Goal: Task Accomplishment & Management: Use online tool/utility

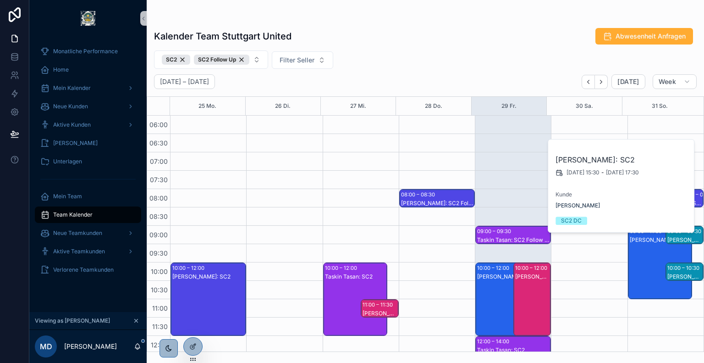
scroll to position [314, 0]
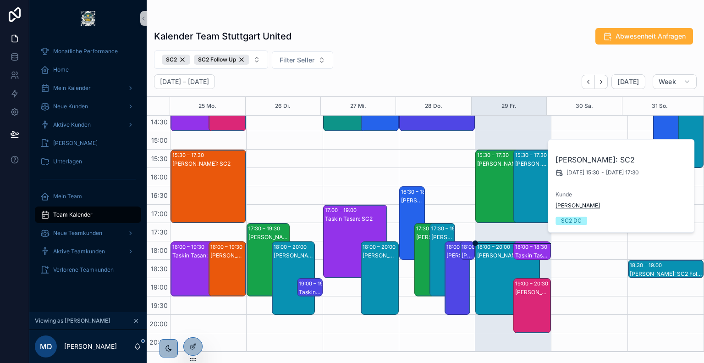
click at [577, 207] on span "[PERSON_NAME]" at bounding box center [578, 205] width 44 height 7
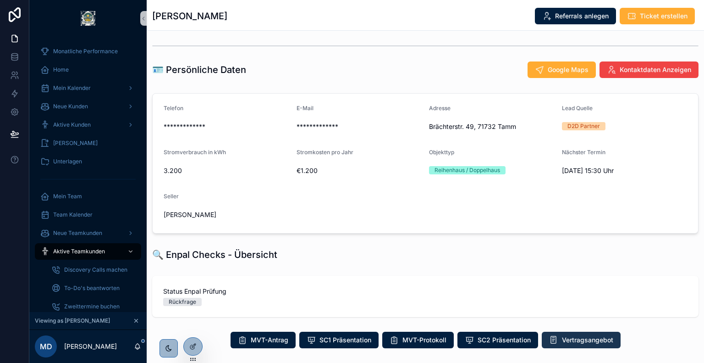
scroll to position [114, 0]
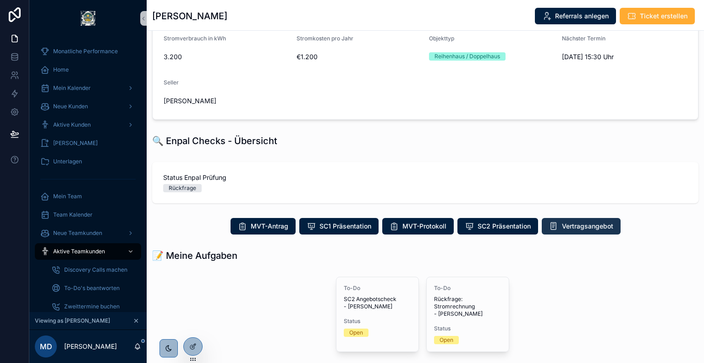
click at [573, 229] on span "Vertragsangebot" at bounding box center [587, 225] width 51 height 9
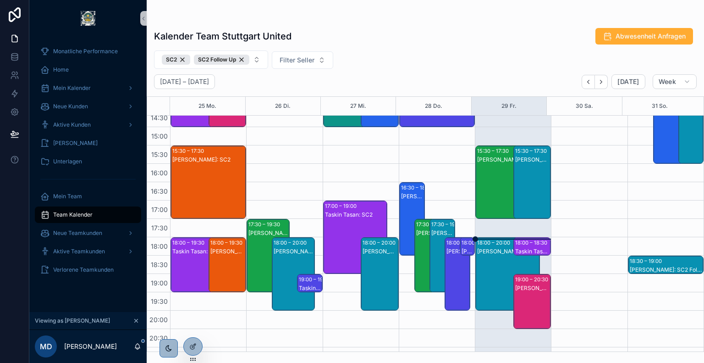
scroll to position [319, 0]
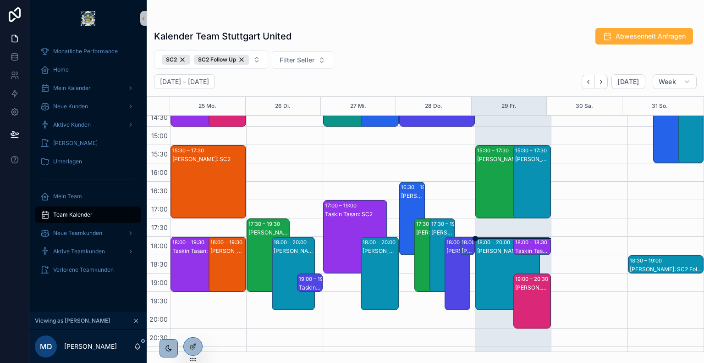
click at [490, 256] on div "[PERSON_NAME]: SC2" at bounding box center [507, 283] width 61 height 72
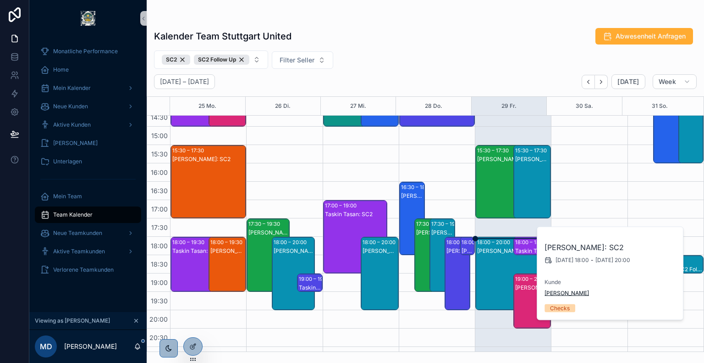
click at [565, 295] on span "[PERSON_NAME]" at bounding box center [567, 292] width 44 height 7
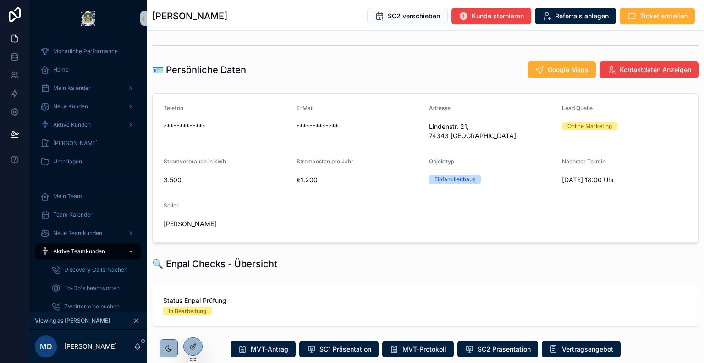
scroll to position [143, 0]
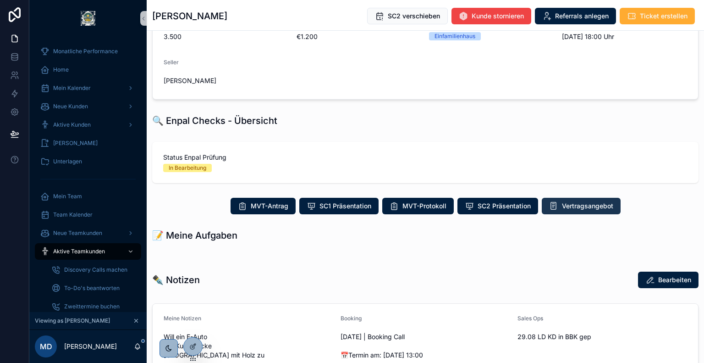
click at [568, 201] on span "Vertragsangebot" at bounding box center [587, 205] width 51 height 9
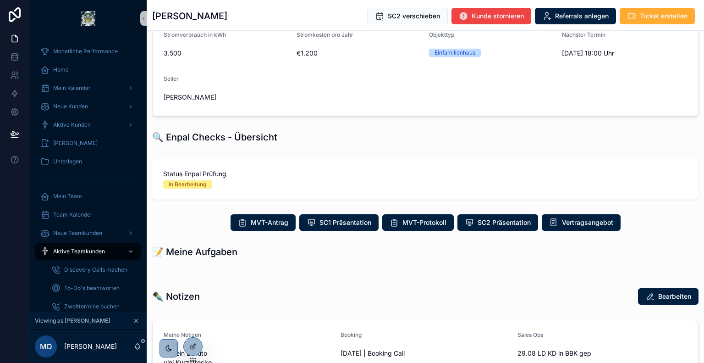
scroll to position [126, 0]
click at [578, 218] on span "Vertragsangebot" at bounding box center [587, 222] width 51 height 9
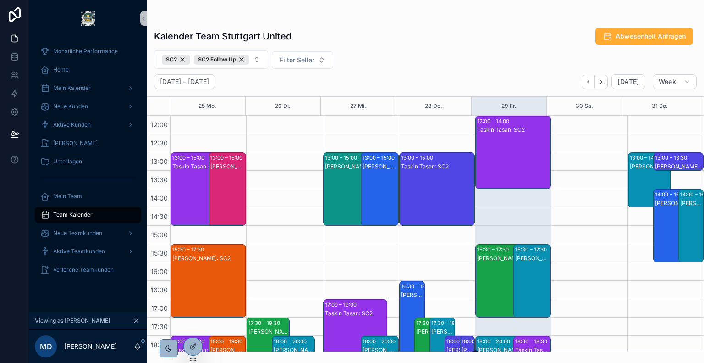
scroll to position [329, 0]
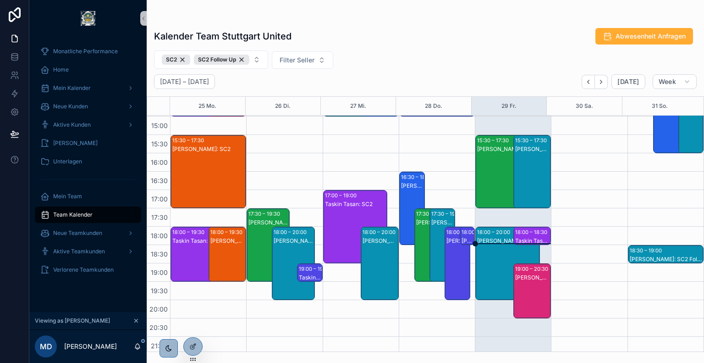
click at [484, 259] on div "[PERSON_NAME]: SC2" at bounding box center [507, 273] width 61 height 72
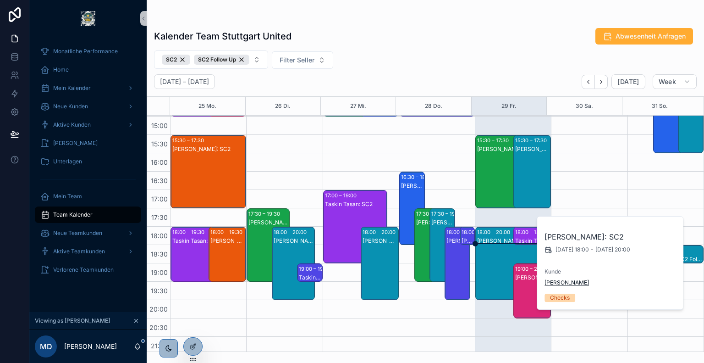
click at [552, 280] on span "[PERSON_NAME]" at bounding box center [567, 282] width 44 height 7
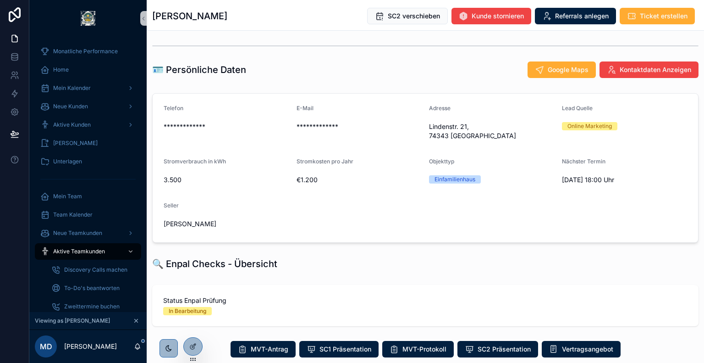
scroll to position [157, 0]
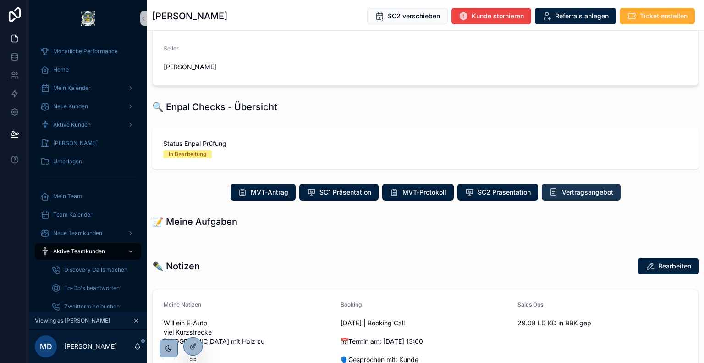
click at [581, 187] on button "Vertragsangebot" at bounding box center [581, 192] width 79 height 17
click at [557, 184] on button "Vertragsangebot" at bounding box center [581, 192] width 79 height 17
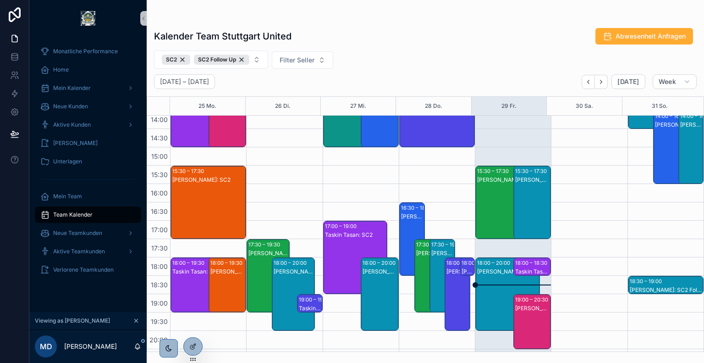
scroll to position [328, 0]
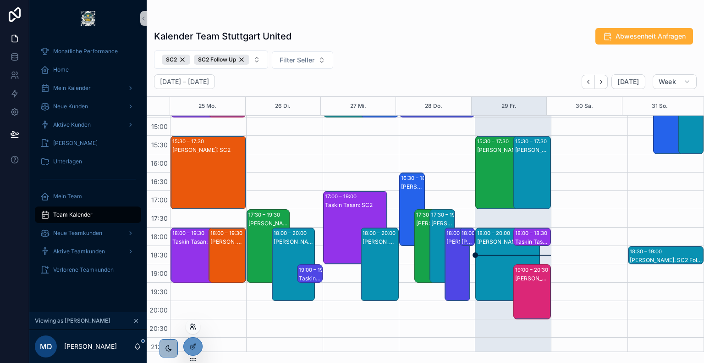
click at [191, 327] on icon at bounding box center [192, 328] width 4 height 2
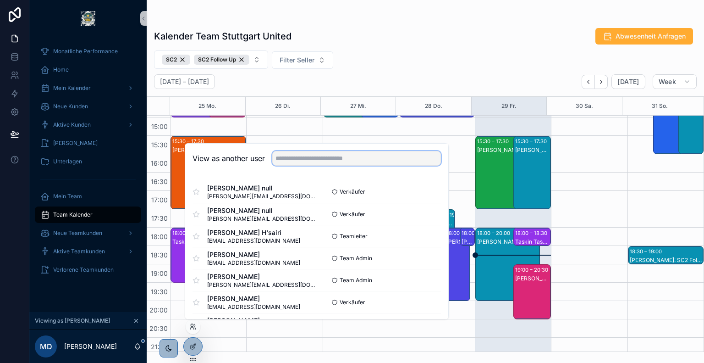
click at [321, 157] on input "text" at bounding box center [356, 158] width 169 height 15
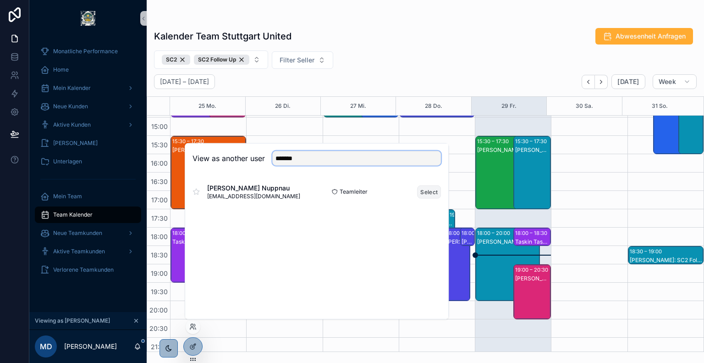
type input "*******"
click at [426, 189] on button "Select" at bounding box center [429, 191] width 24 height 13
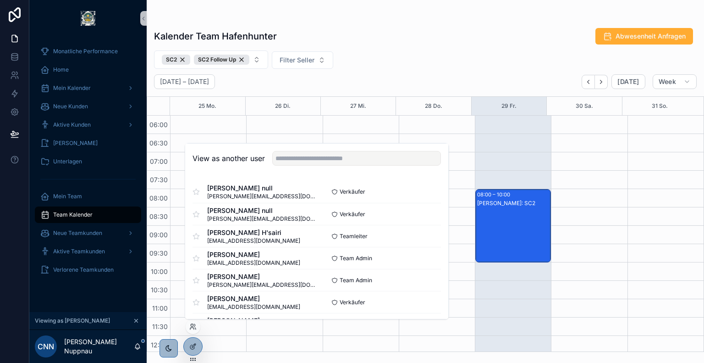
scroll to position [220, 0]
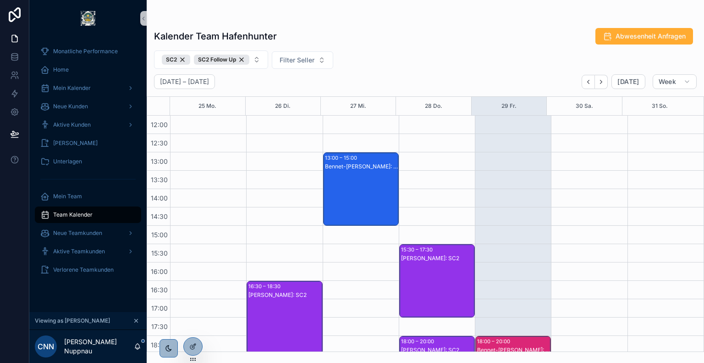
click at [462, 24] on div "Kalender Team Hafenhunter Abwesenheit Anfragen SC2 SC2 Follow Up Filter Seller …" at bounding box center [425, 187] width 557 height 330
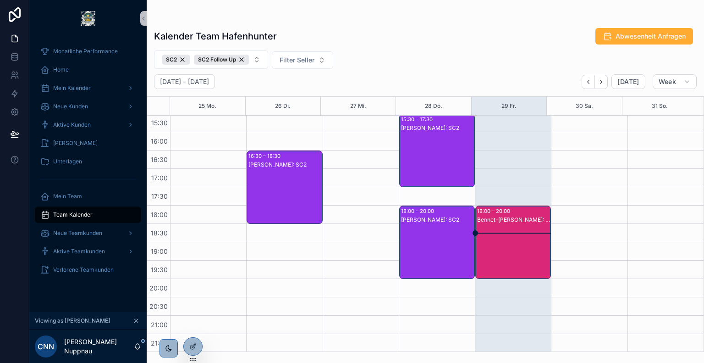
click at [505, 243] on div "Bennet-[PERSON_NAME]: SC2" at bounding box center [513, 251] width 73 height 72
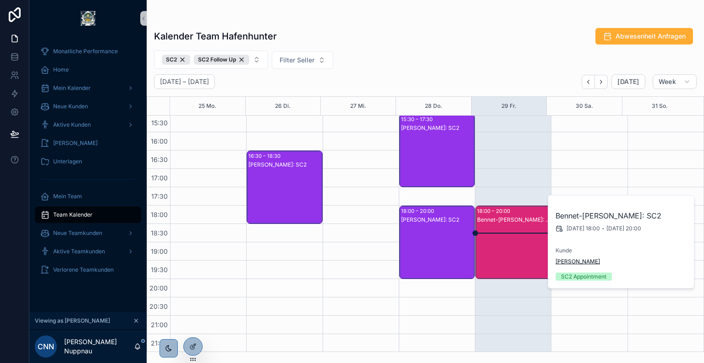
click at [574, 260] on span "[PERSON_NAME]" at bounding box center [578, 261] width 44 height 7
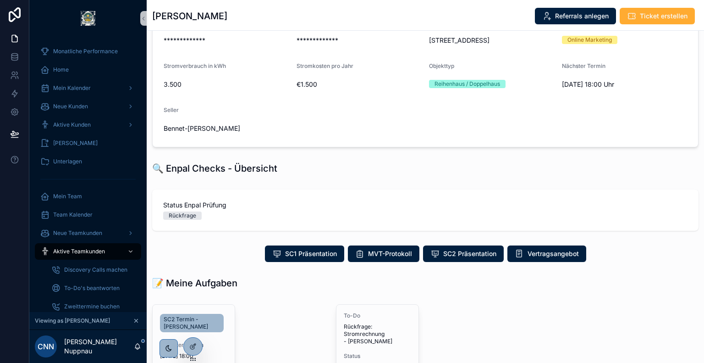
scroll to position [86, 0]
click at [537, 253] on span "Vertragsangebot" at bounding box center [553, 253] width 51 height 9
